Goal: Task Accomplishment & Management: Complete application form

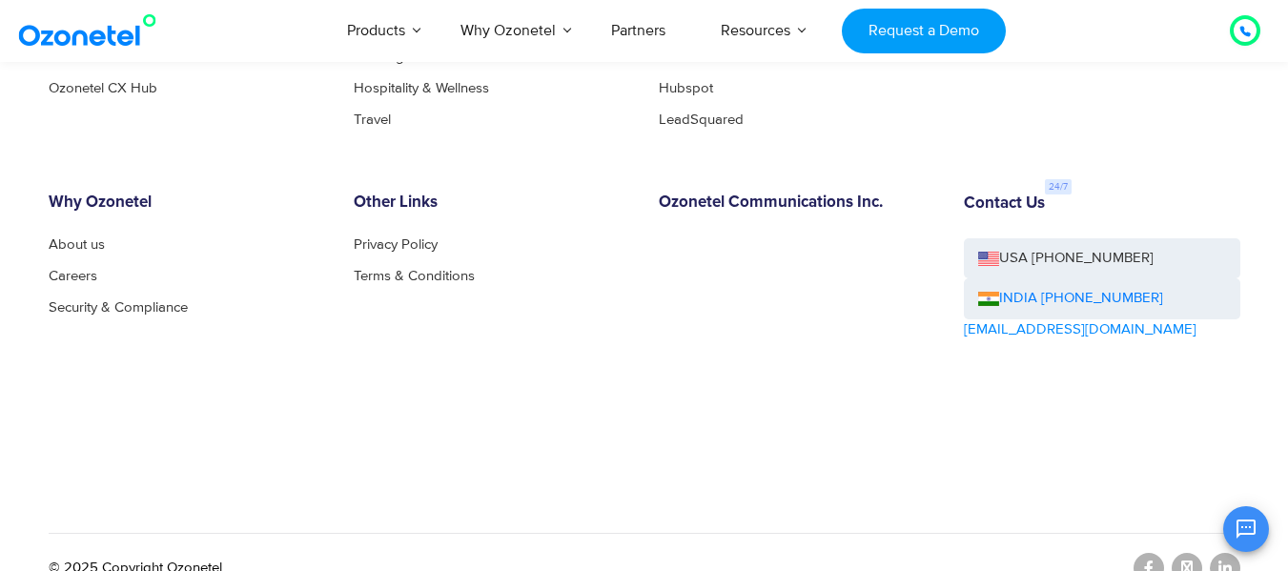
scroll to position [10594, 0]
click at [70, 279] on link "Careers" at bounding box center [78, 274] width 59 height 14
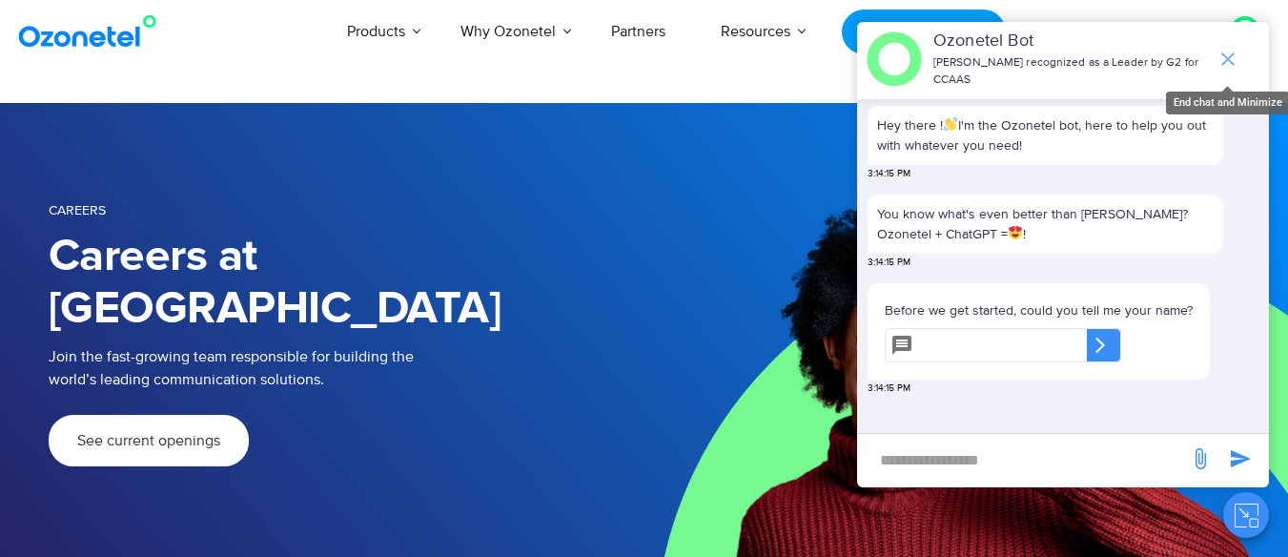
click at [1220, 58] on icon "end chat or minimize" at bounding box center [1227, 59] width 23 height 23
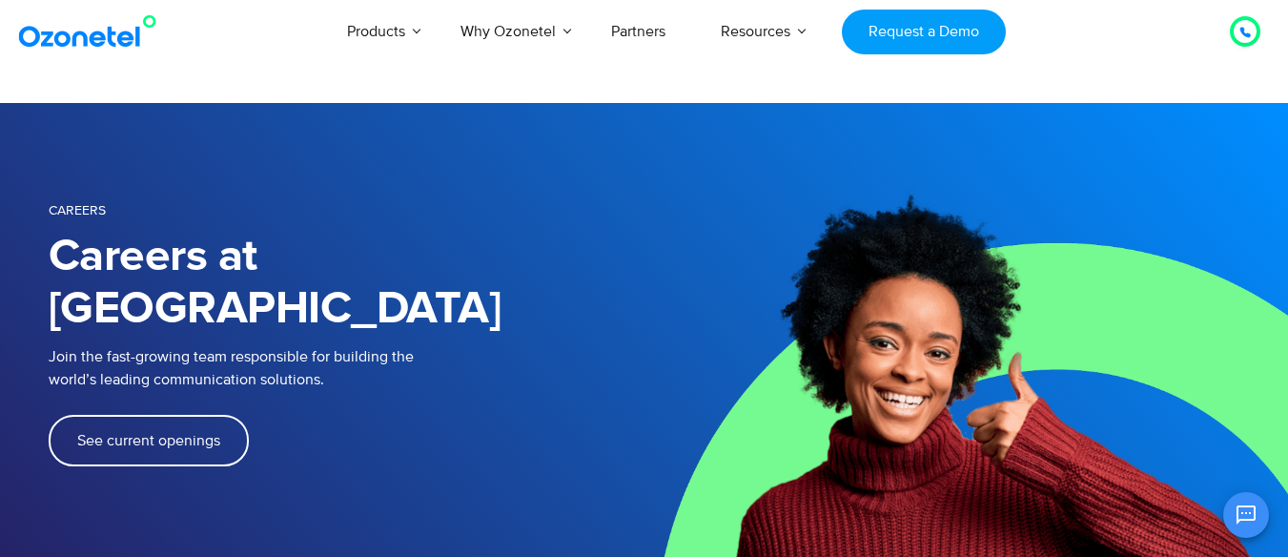
click at [168, 433] on span "See current openings" at bounding box center [148, 440] width 143 height 15
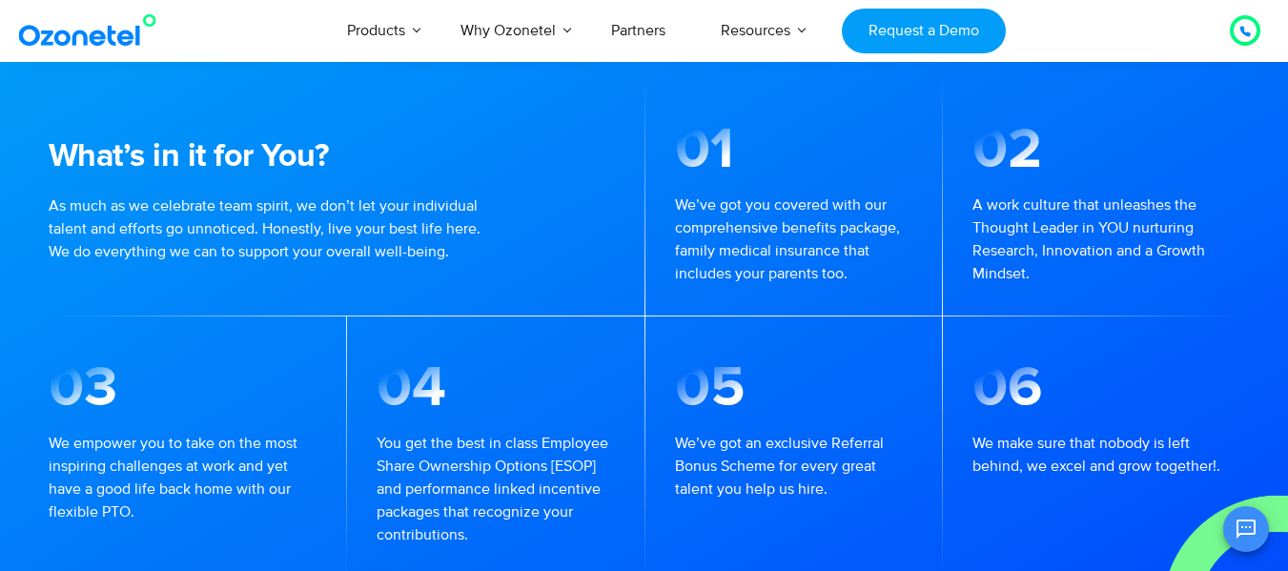
scroll to position [1290, 0]
